Goal: Navigation & Orientation: Find specific page/section

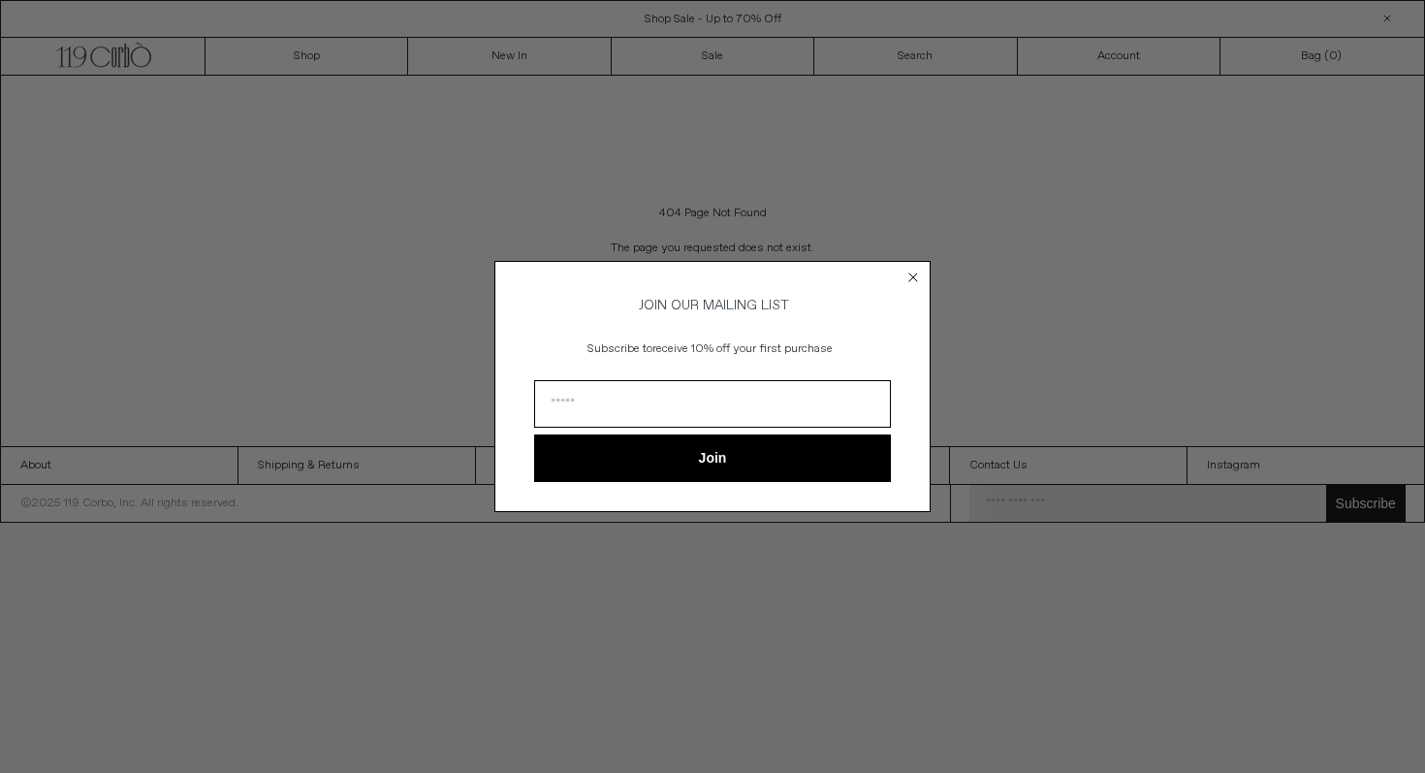
click at [907, 279] on circle "Close dialog" at bounding box center [914, 278] width 18 height 18
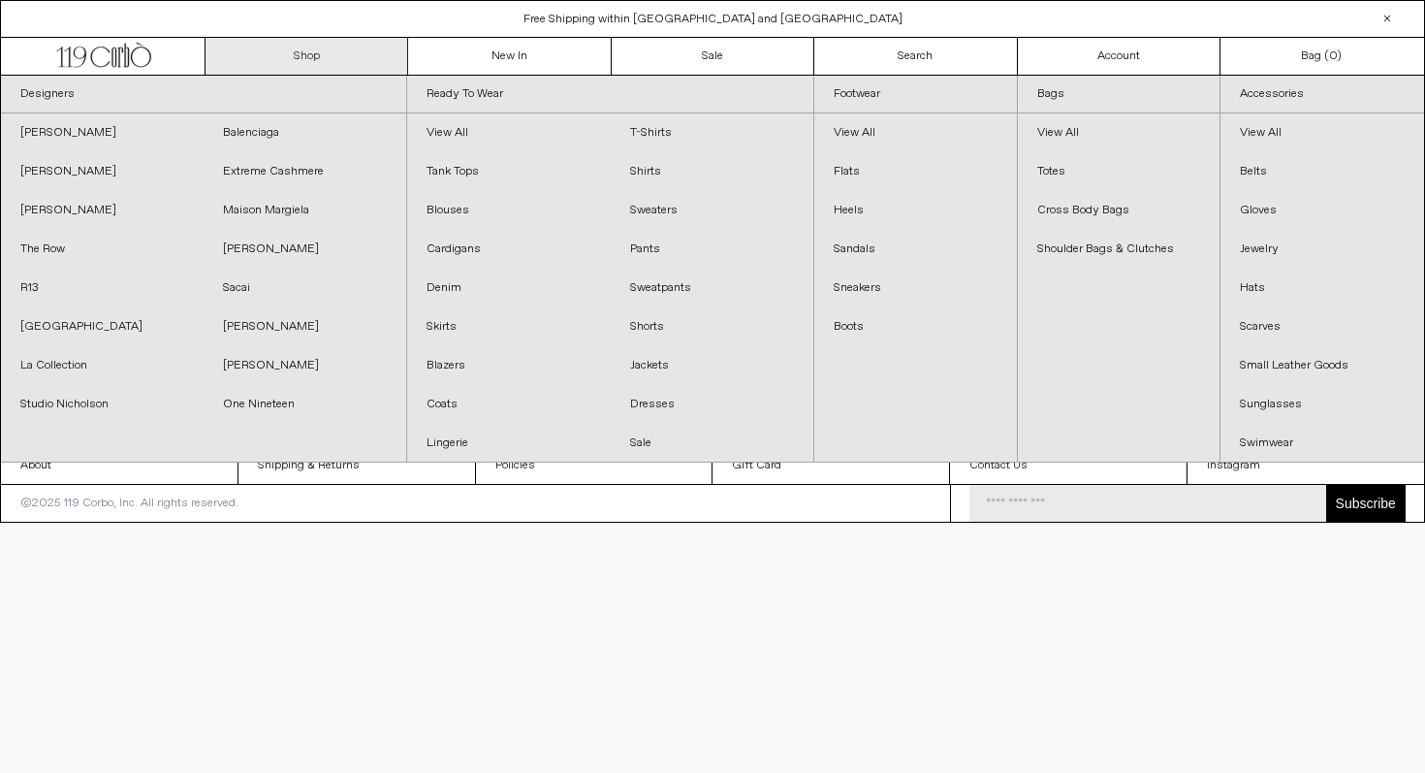
click at [379, 67] on link "Shop" at bounding box center [307, 56] width 203 height 37
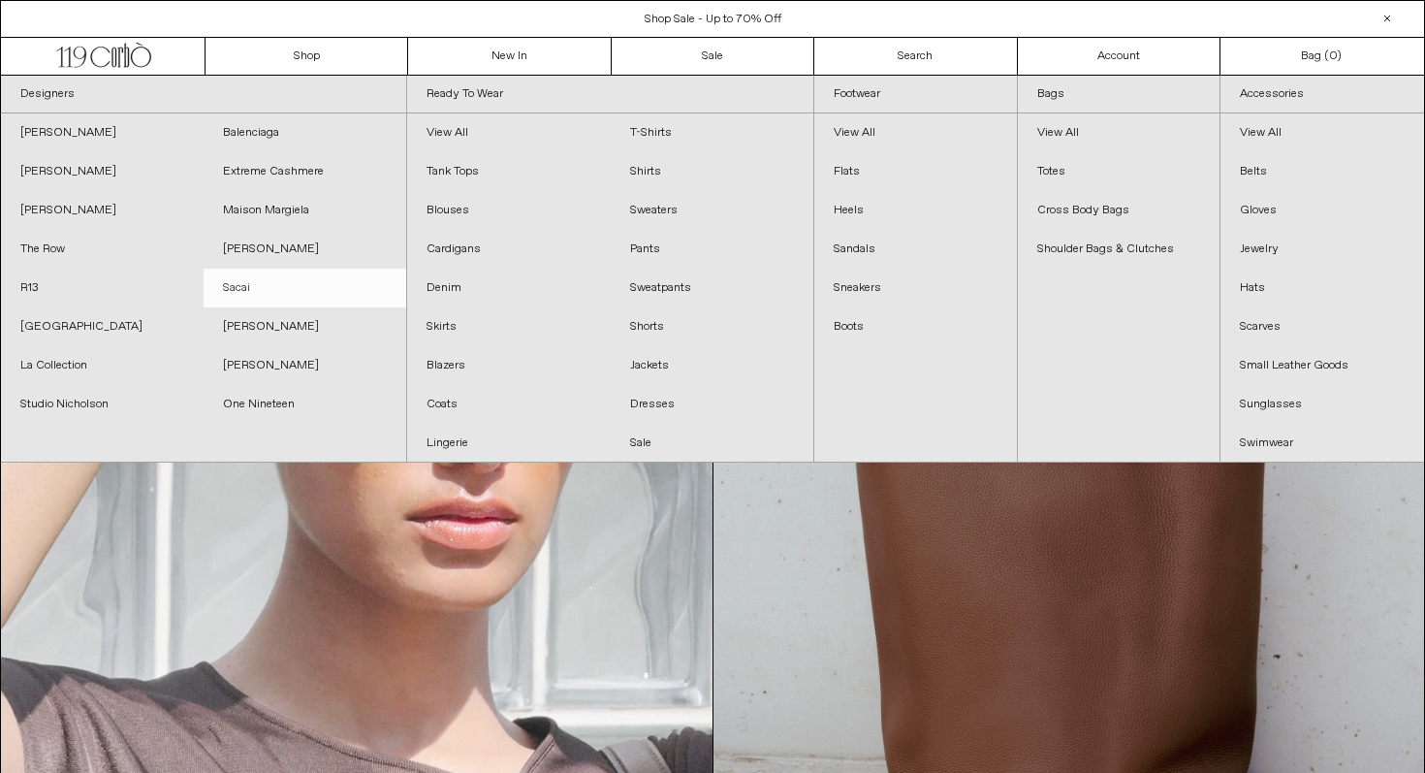
click at [229, 291] on link "Sacai" at bounding box center [305, 288] width 203 height 39
